Goal: Answer question/provide support

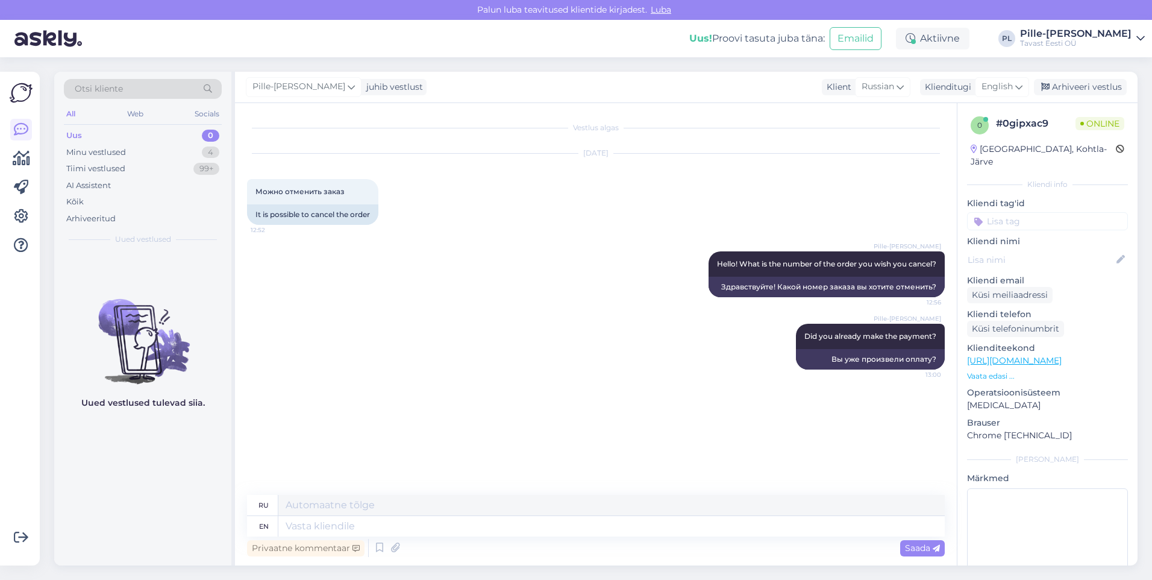
click at [112, 128] on div "Uus 0" at bounding box center [143, 135] width 158 height 17
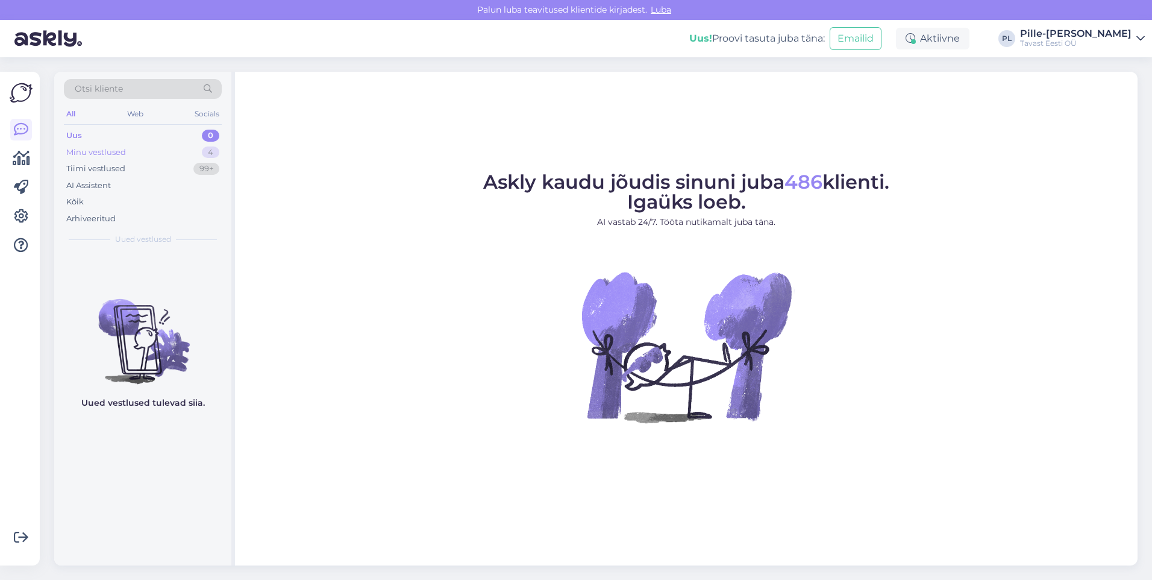
click at [110, 152] on div "Minu vestlused" at bounding box center [96, 152] width 60 height 12
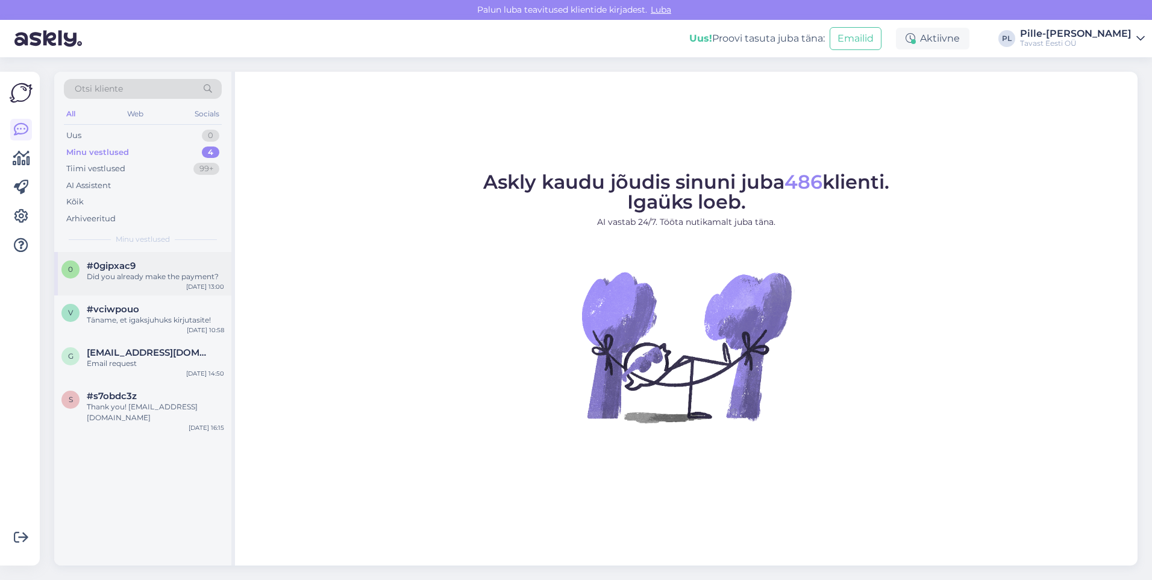
click at [159, 281] on div "Did you already make the payment?" at bounding box center [155, 276] width 137 height 11
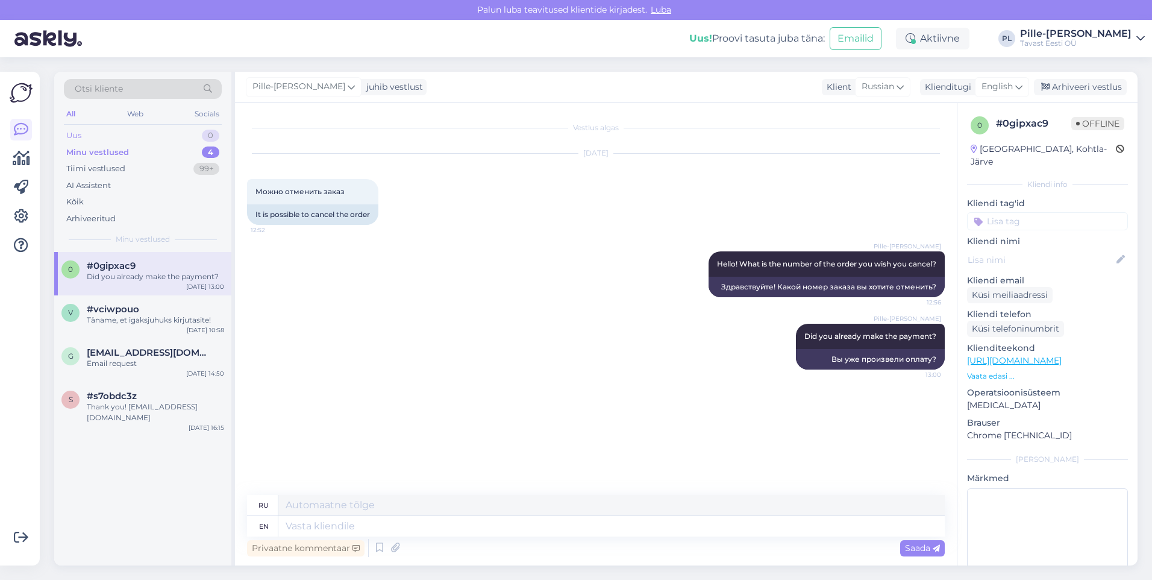
click at [121, 129] on div "Uus 0" at bounding box center [143, 135] width 158 height 17
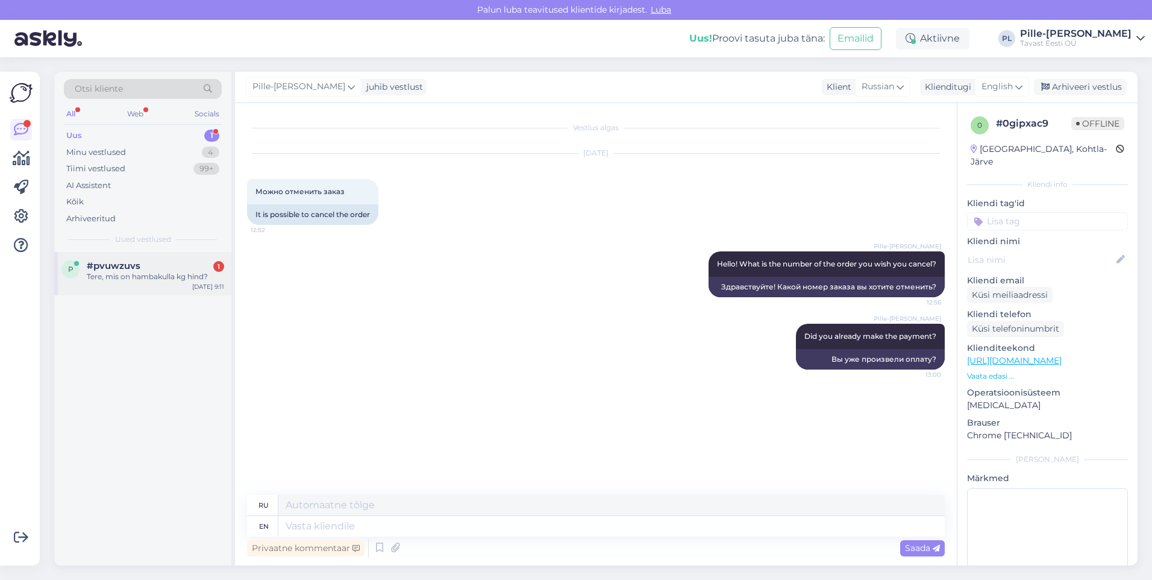
click at [148, 277] on div "Tere, mis on hambakulla kg hind?" at bounding box center [155, 276] width 137 height 11
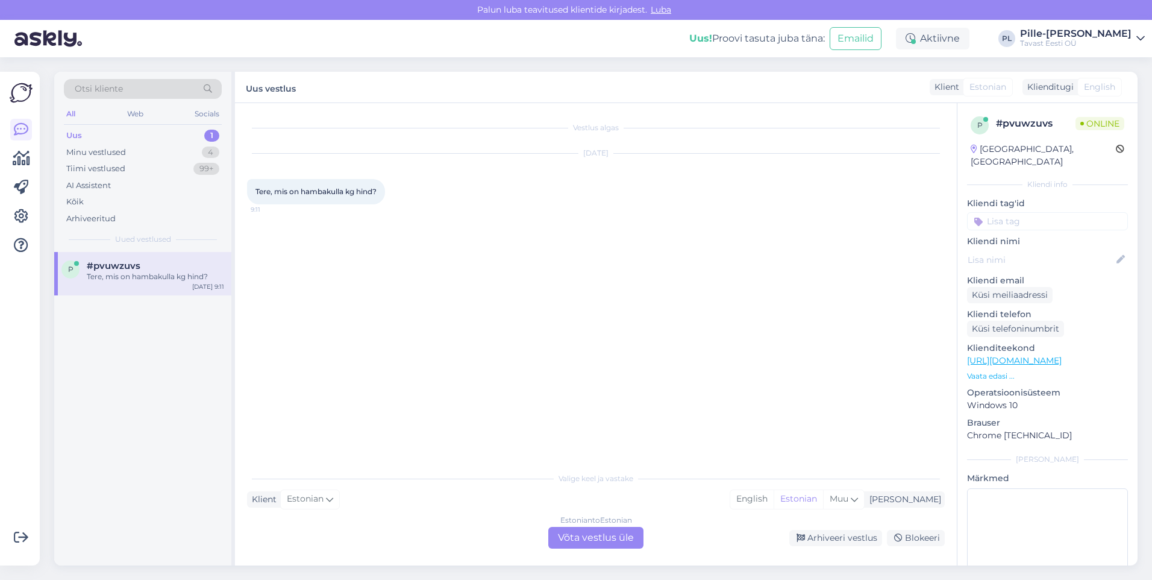
click at [584, 538] on div "Estonian to Estonian Võta vestlus üle" at bounding box center [595, 538] width 95 height 22
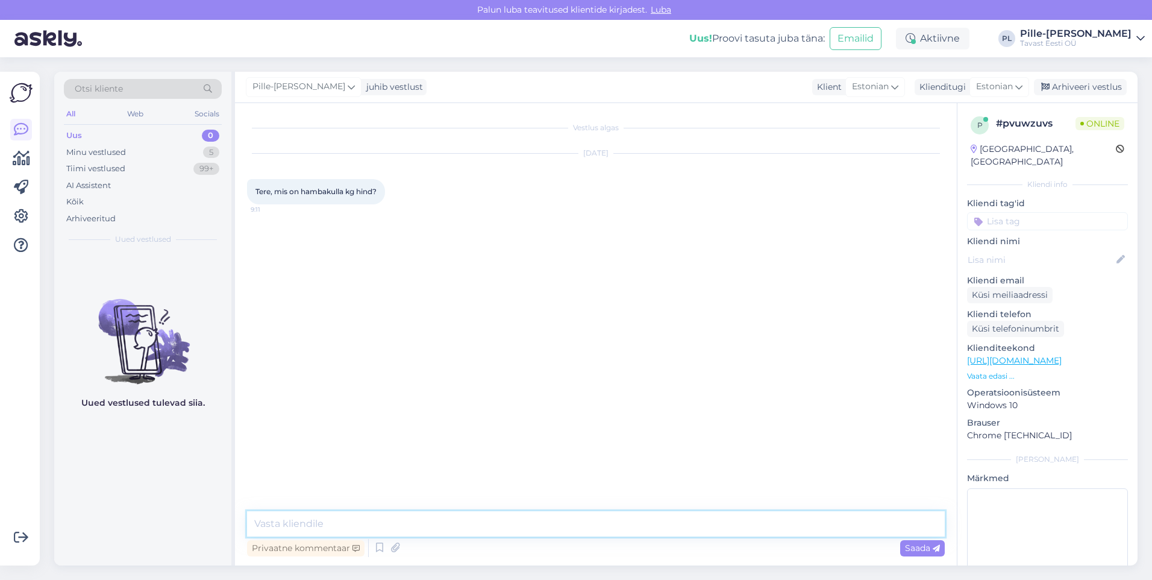
click at [579, 520] on textarea at bounding box center [596, 523] width 698 height 25
type textarea "Tere!"
click at [377, 515] on textarea "71070€/kg" at bounding box center [596, 523] width 698 height 25
type textarea "71070€/kg"
click at [930, 547] on span "Saada" at bounding box center [922, 547] width 35 height 11
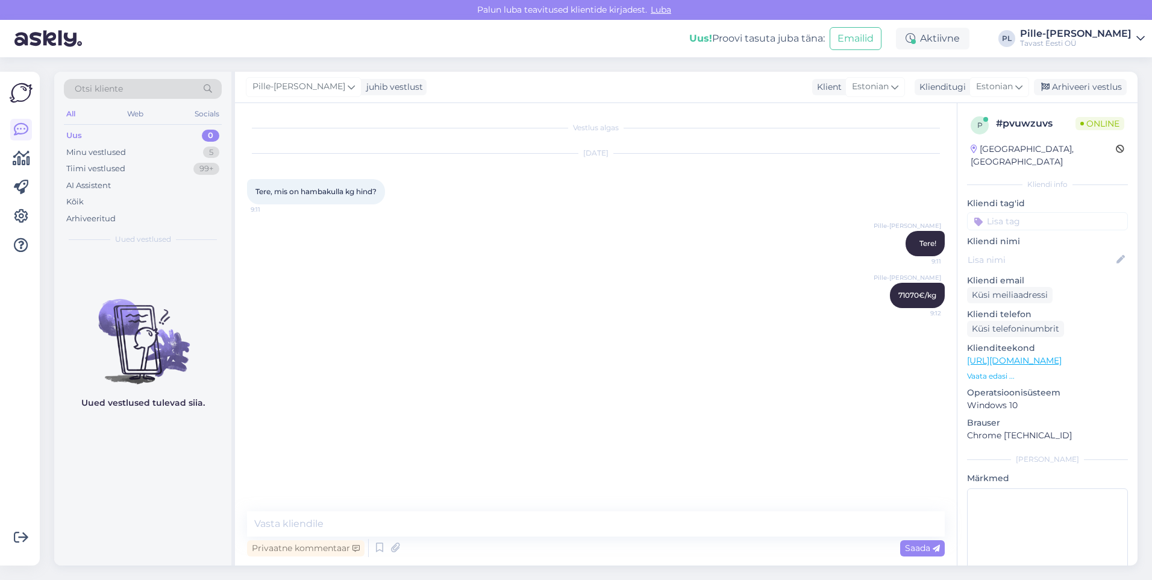
click at [994, 371] on p "Vaata edasi ..." at bounding box center [1047, 376] width 161 height 11
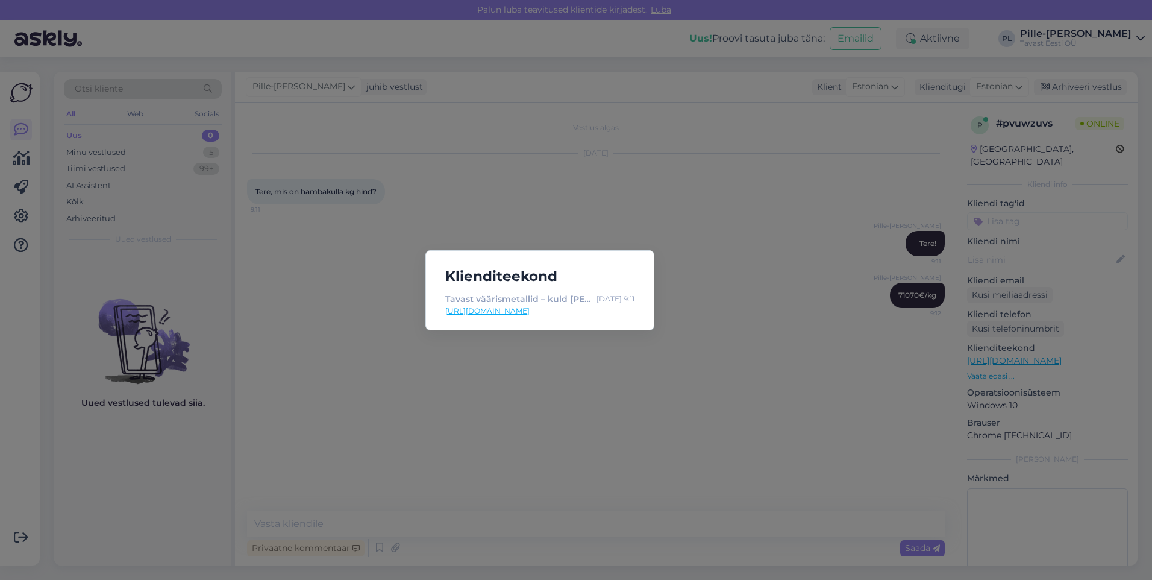
click at [898, 395] on div "Klienditeekond Tavast väärismetallid – kuld [PERSON_NAME] - Väärismetalli kokku…" at bounding box center [576, 290] width 1152 height 580
